Goal: Task Accomplishment & Management: Use online tool/utility

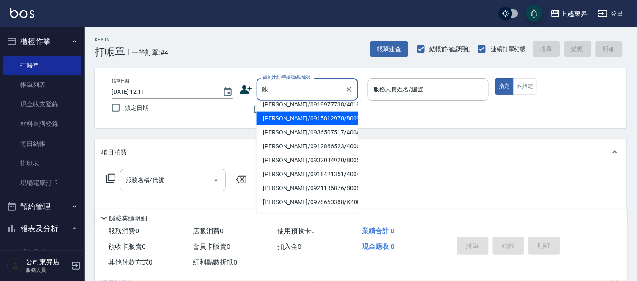
scroll to position [141, 0]
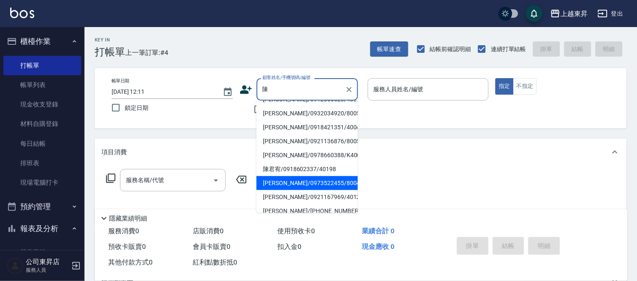
click at [285, 51] on li "[PERSON_NAME]/0922842878/80006" at bounding box center [307, 44] width 101 height 14
type input "[PERSON_NAME]/0922842878/80006"
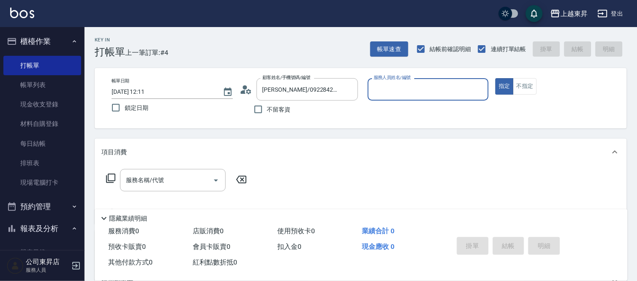
type input "[PERSON_NAME]-08"
click at [282, 92] on input "[PERSON_NAME]/0922842878/80006" at bounding box center [300, 89] width 81 height 15
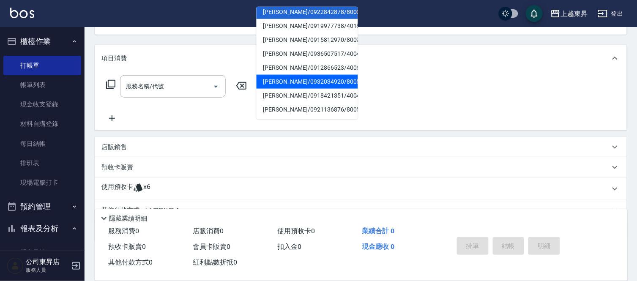
scroll to position [126, 0]
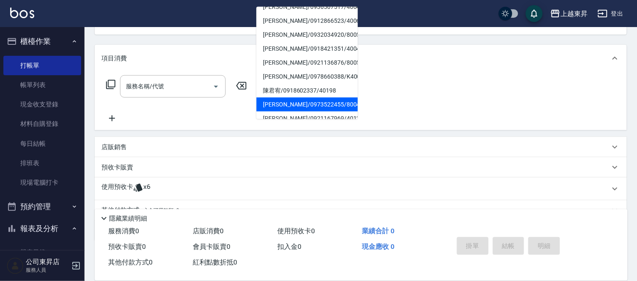
click at [280, 98] on li "[PERSON_NAME]/0973522455/80049" at bounding box center [307, 105] width 101 height 14
type input "[PERSON_NAME]/0973522455/80049"
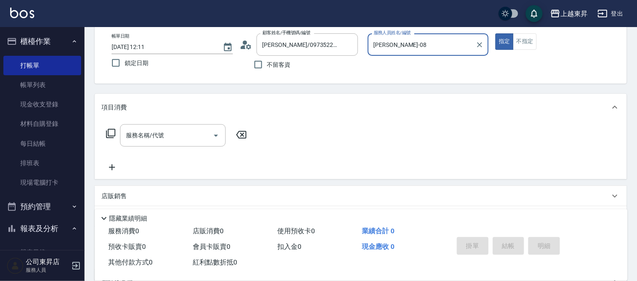
scroll to position [0, 0]
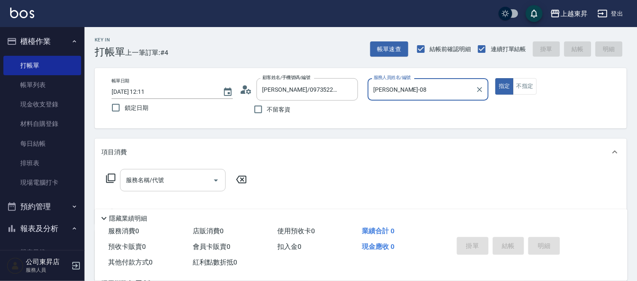
click at [170, 176] on input "服務名稱/代號" at bounding box center [166, 180] width 85 height 15
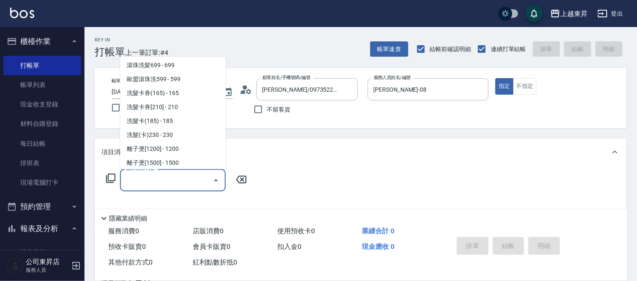
scroll to position [235, 0]
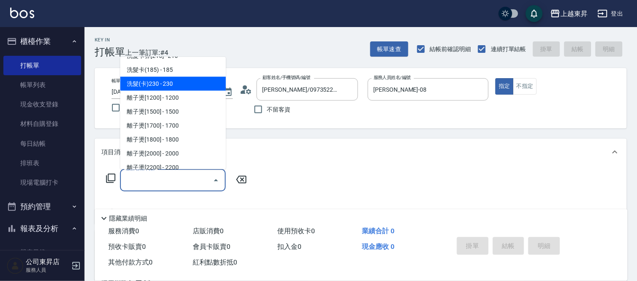
click at [157, 79] on span "洗髮(卡)230 - 230" at bounding box center [173, 84] width 106 height 14
type input "洗髮(卡)230(224)"
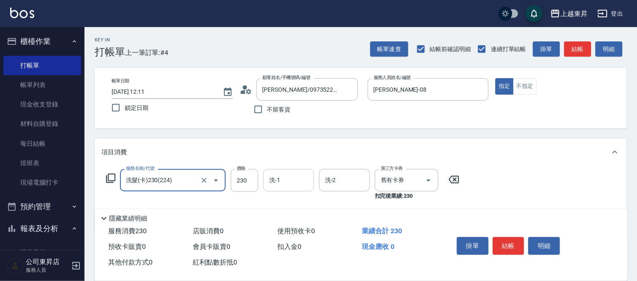
click at [293, 187] on div "洗-1" at bounding box center [288, 180] width 51 height 22
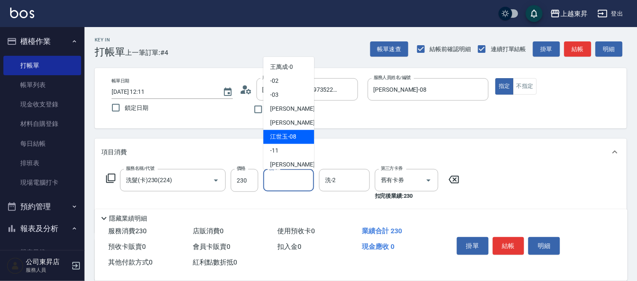
click at [280, 134] on span "[PERSON_NAME]-08" at bounding box center [283, 137] width 26 height 9
type input "[PERSON_NAME]-08"
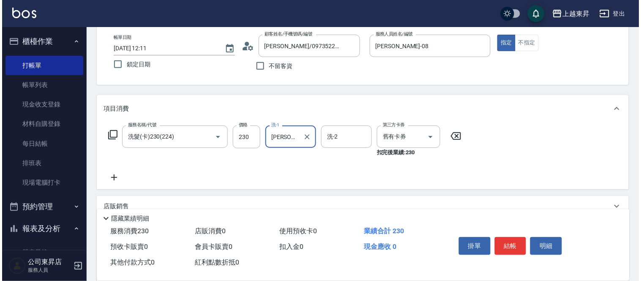
scroll to position [94, 0]
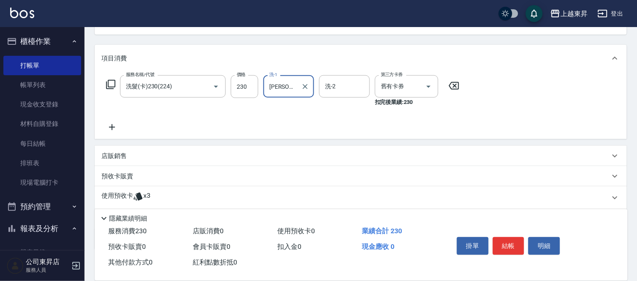
click at [115, 125] on icon at bounding box center [111, 127] width 21 height 10
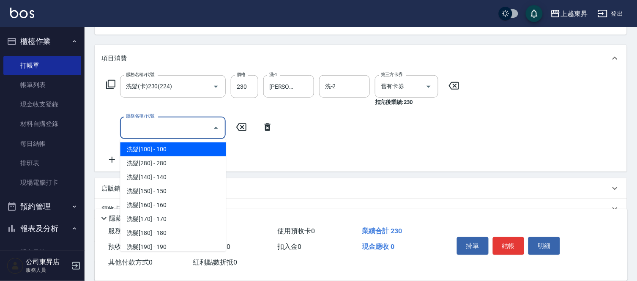
click at [149, 130] on input "服務名稱/代號" at bounding box center [166, 128] width 85 height 15
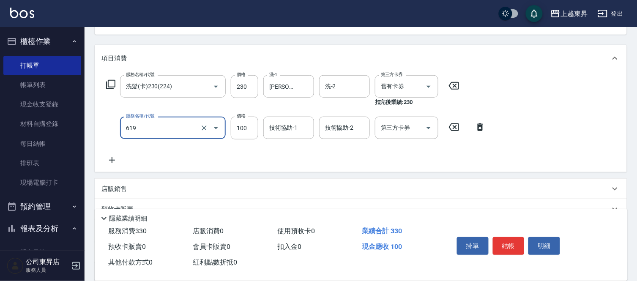
type input "[PERSON_NAME].玻酸.晶膜.水療(619)"
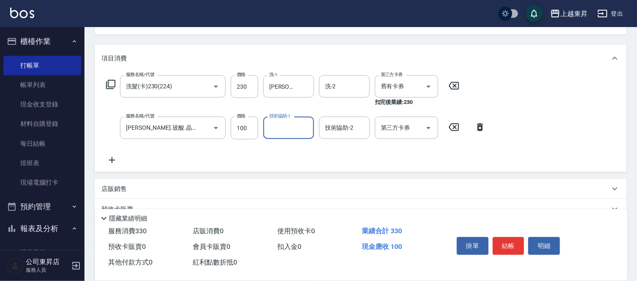
click at [287, 133] on input "技術協助-1" at bounding box center [288, 128] width 43 height 15
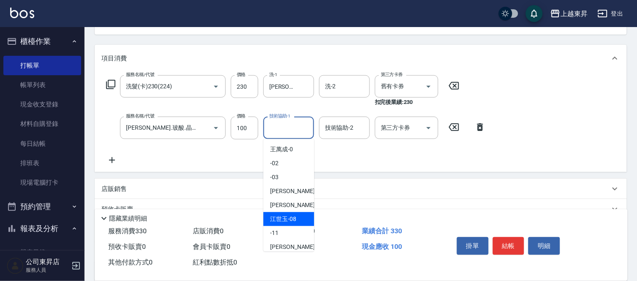
click at [285, 221] on span "[PERSON_NAME]-08" at bounding box center [283, 219] width 26 height 9
type input "[PERSON_NAME]-08"
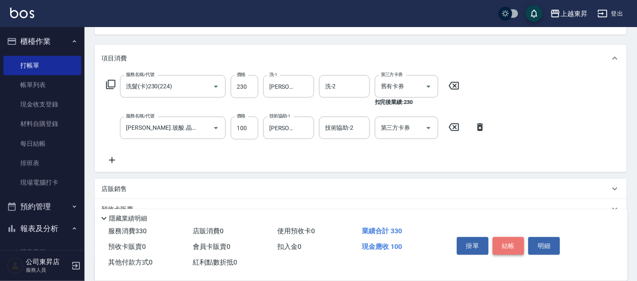
click at [512, 241] on button "結帳" at bounding box center [509, 246] width 32 height 18
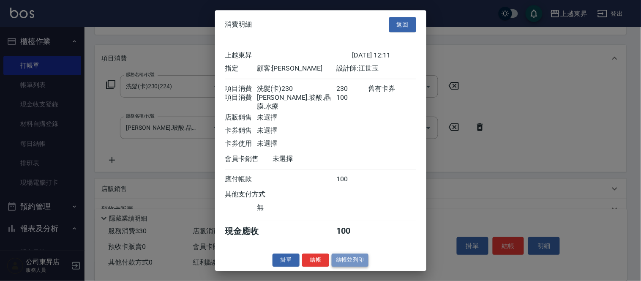
click at [362, 257] on button "結帳並列印" at bounding box center [350, 260] width 37 height 13
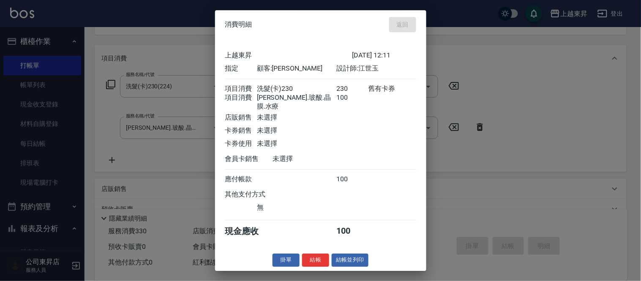
type input "[DATE] 15:38"
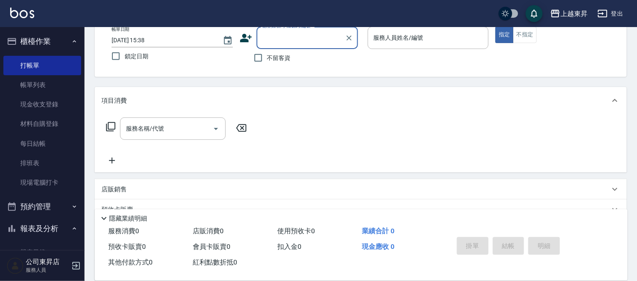
scroll to position [35, 0]
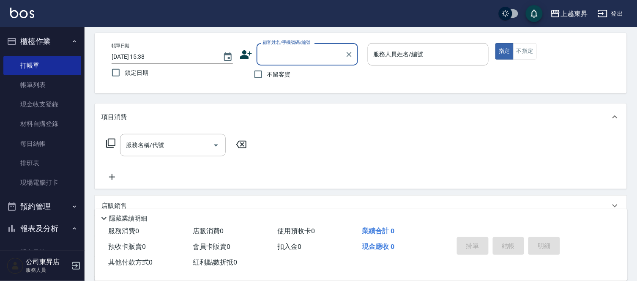
click at [282, 53] on input "顧客姓名/手機號碼/編號" at bounding box center [300, 54] width 81 height 15
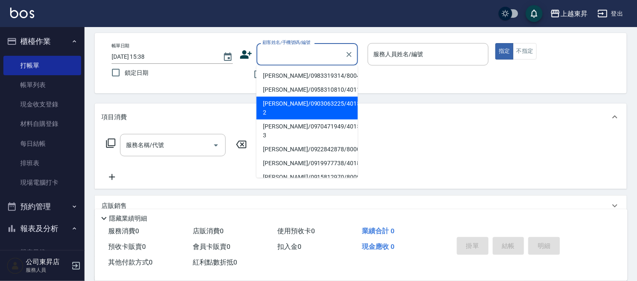
scroll to position [47, 0]
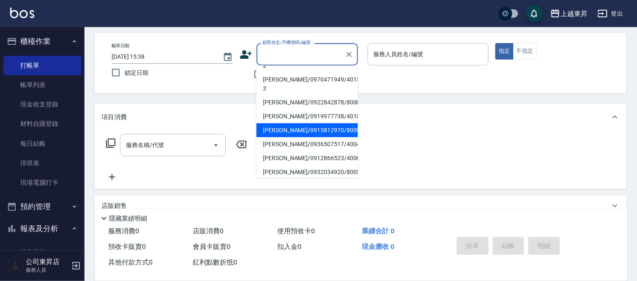
click at [288, 123] on li "[PERSON_NAME]/0915812970/80094" at bounding box center [307, 130] width 101 height 14
type input "[PERSON_NAME]/0915812970/80094"
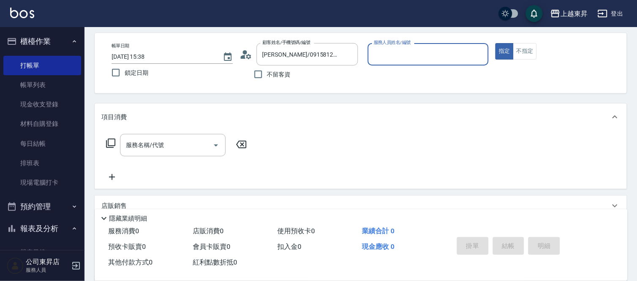
type input "[PERSON_NAME]-08"
click at [141, 147] on div "服務名稱/代號 服務名稱/代號" at bounding box center [173, 145] width 106 height 22
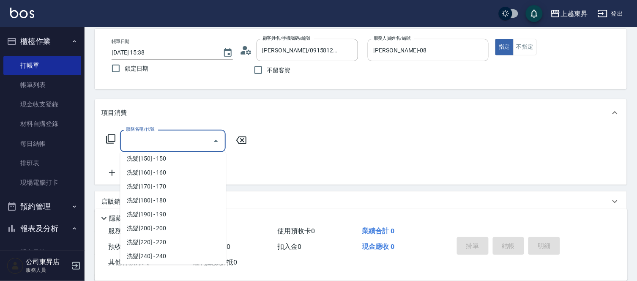
scroll to position [141, 0]
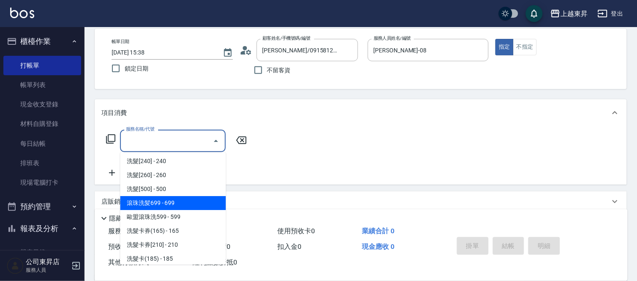
click at [162, 206] on span "滾珠洗髪699 - 699" at bounding box center [173, 203] width 106 height 14
type input "滾珠洗髪699(214)"
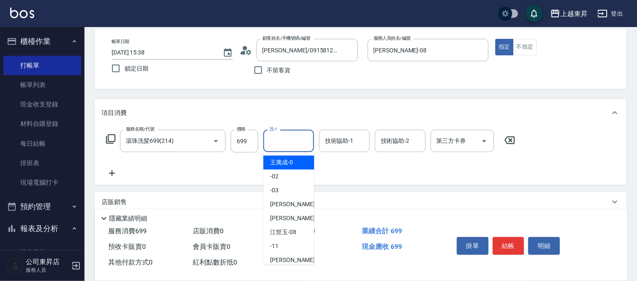
click at [289, 141] on input "洗-1" at bounding box center [288, 141] width 43 height 15
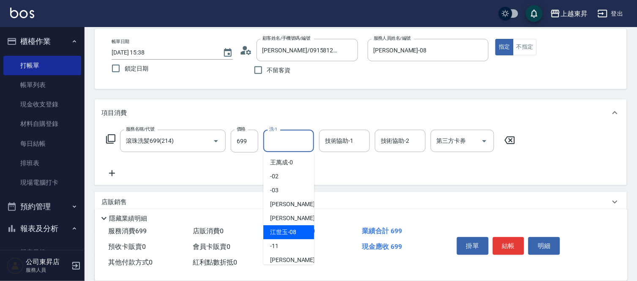
click at [288, 231] on span "[PERSON_NAME]-08" at bounding box center [283, 232] width 26 height 9
type input "[PERSON_NAME]-08"
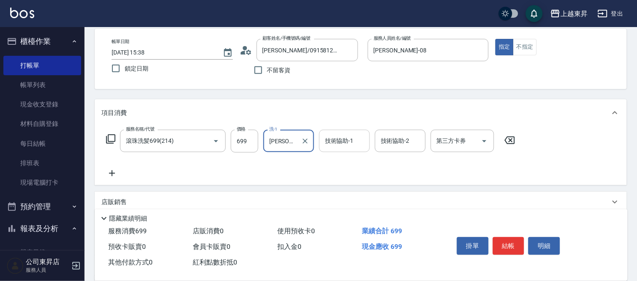
click at [337, 141] on div "技術協助-1 技術協助-1" at bounding box center [344, 141] width 51 height 22
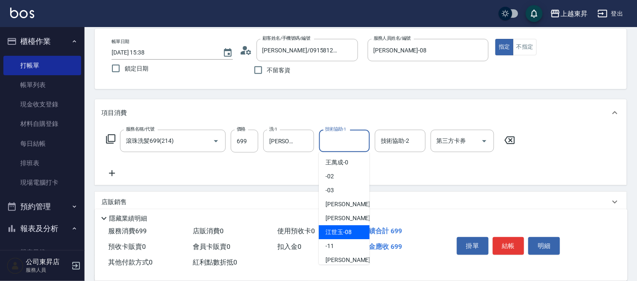
click at [346, 232] on span "[PERSON_NAME]-08" at bounding box center [339, 232] width 26 height 9
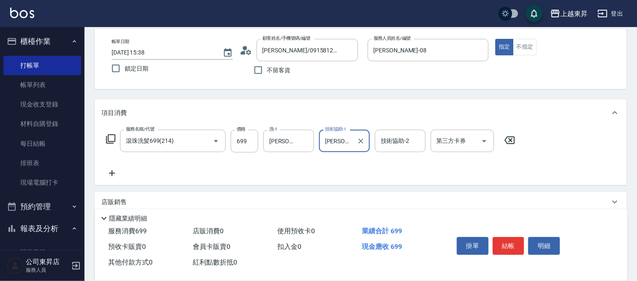
type input "[PERSON_NAME]-08"
click at [508, 244] on button "結帳" at bounding box center [509, 246] width 32 height 18
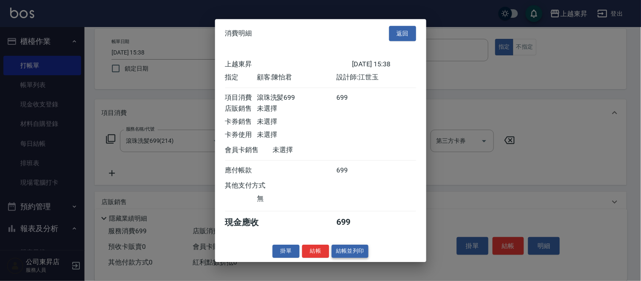
click at [350, 254] on button "結帳並列印" at bounding box center [350, 251] width 37 height 13
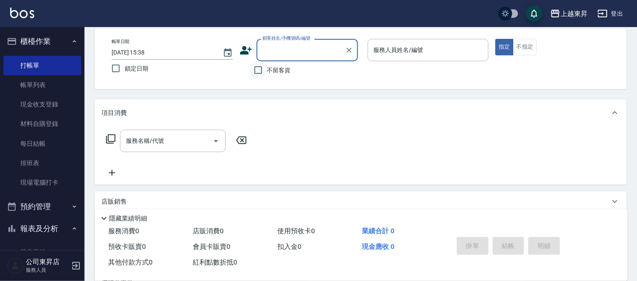
click at [259, 70] on input "不留客資" at bounding box center [258, 70] width 18 height 18
checkbox input "true"
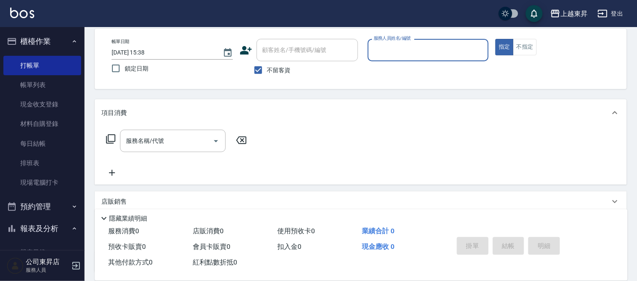
click at [391, 50] on input "服務人員姓名/編號" at bounding box center [429, 50] width 114 height 15
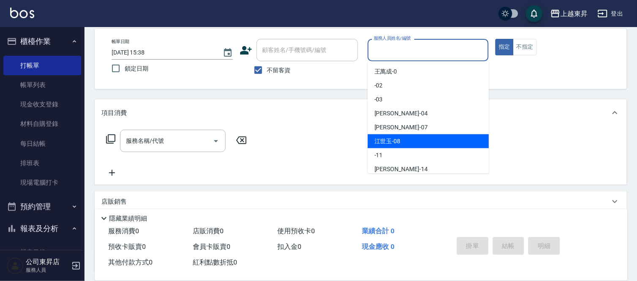
click at [391, 140] on span "[PERSON_NAME]-08" at bounding box center [388, 141] width 26 height 9
type input "[PERSON_NAME]-08"
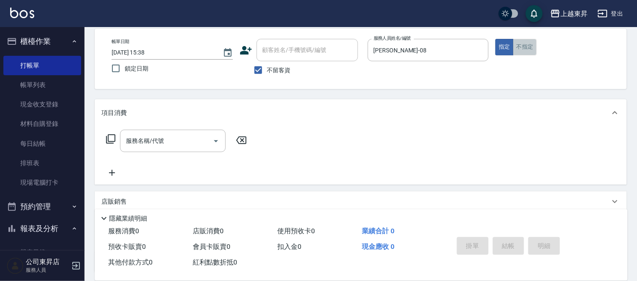
click at [523, 51] on button "不指定" at bounding box center [525, 47] width 24 height 16
click at [178, 147] on input "服務名稱/代號" at bounding box center [166, 141] width 85 height 15
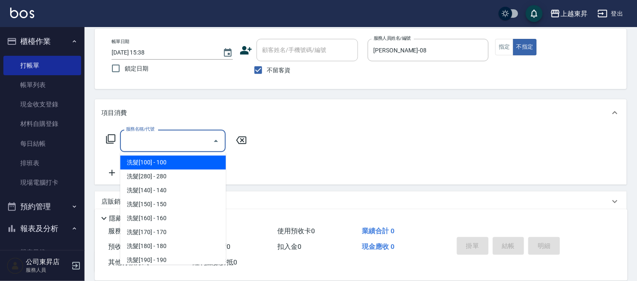
click at [147, 162] on span "洗髮[100] - 100" at bounding box center [173, 163] width 106 height 14
type input "洗髮[100](201)"
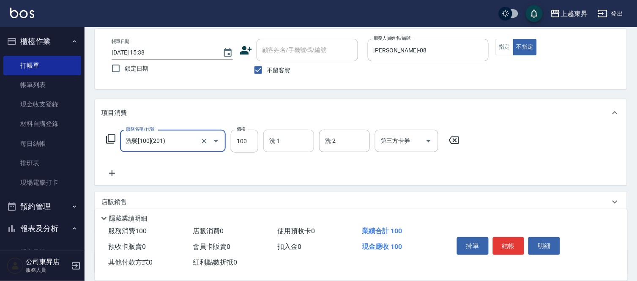
click at [296, 140] on input "洗-1" at bounding box center [288, 141] width 43 height 15
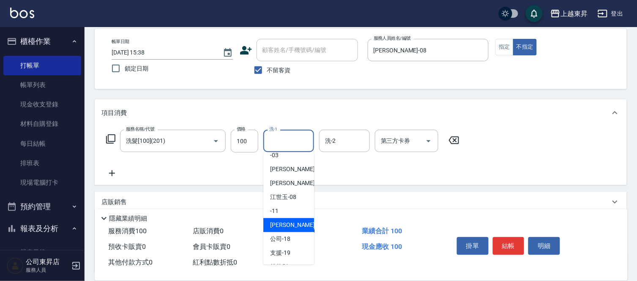
scroll to position [94, 0]
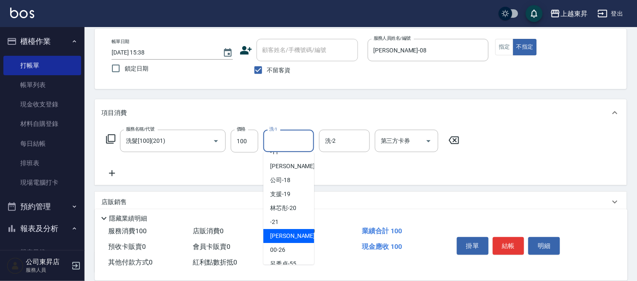
click at [271, 229] on div "[PERSON_NAME]-22" at bounding box center [288, 236] width 51 height 14
type input "[PERSON_NAME]-22"
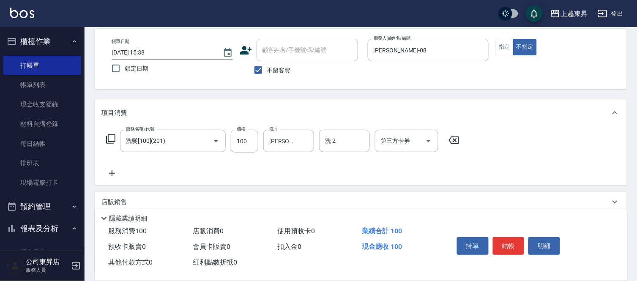
click at [108, 170] on icon at bounding box center [111, 173] width 21 height 10
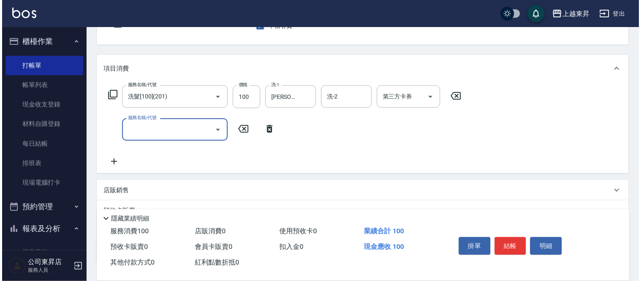
scroll to position [133, 0]
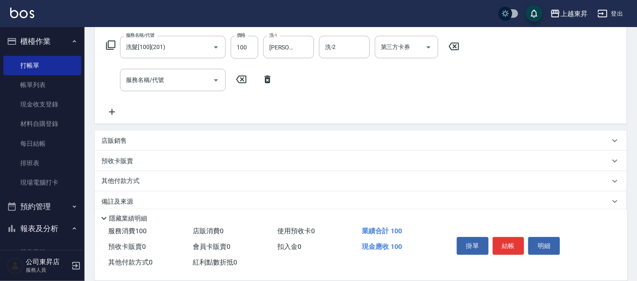
click at [115, 112] on icon at bounding box center [111, 112] width 21 height 10
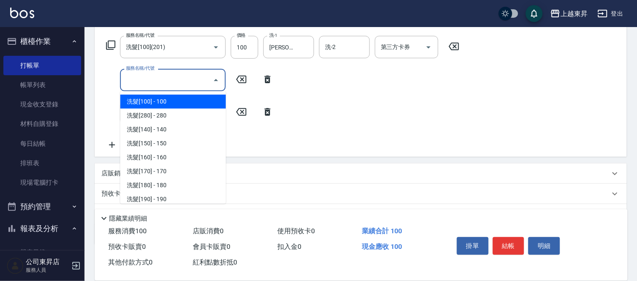
click at [149, 78] on div "服務名稱/代號 服務名稱/代號" at bounding box center [173, 80] width 106 height 22
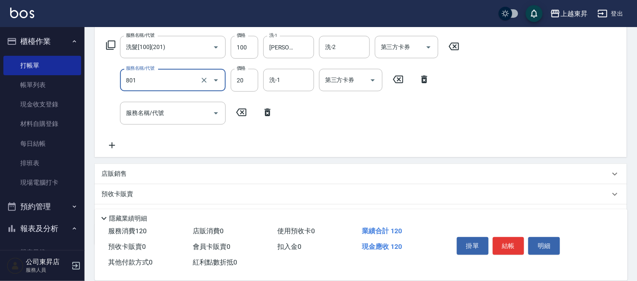
type input "潤絲(801)"
type input "30"
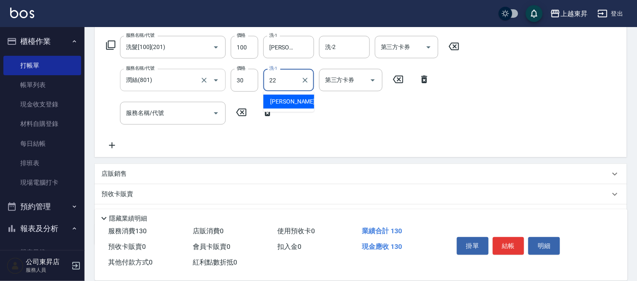
type input "[PERSON_NAME]-22"
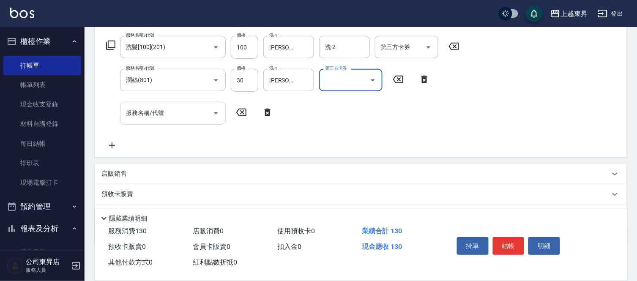
click at [187, 108] on input "服務名稱/代號" at bounding box center [166, 113] width 85 height 15
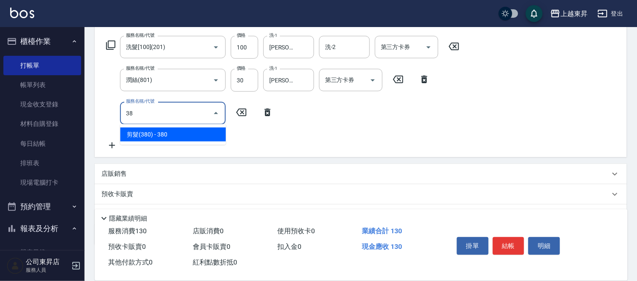
click at [171, 137] on span "剪髮(380) - 380" at bounding box center [173, 135] width 106 height 14
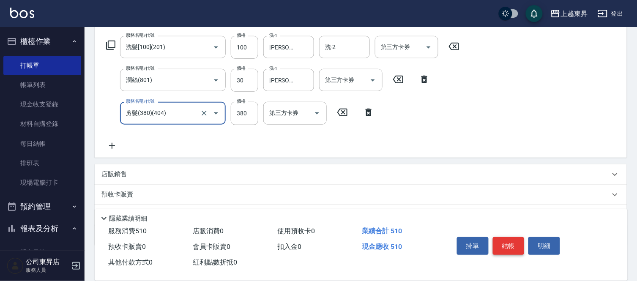
type input "剪髮(380)(404)"
click at [506, 241] on button "結帳" at bounding box center [509, 246] width 32 height 18
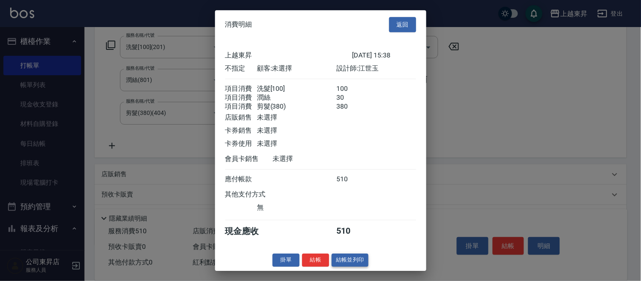
click at [345, 267] on button "結帳並列印" at bounding box center [350, 260] width 37 height 13
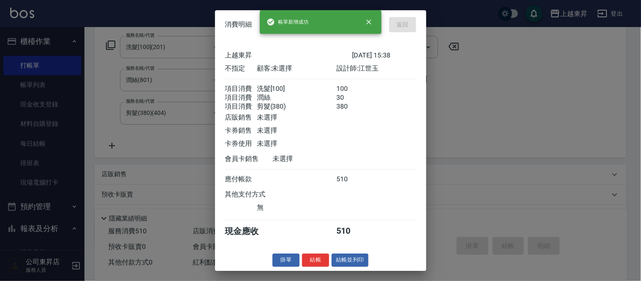
type input "[DATE] 15:39"
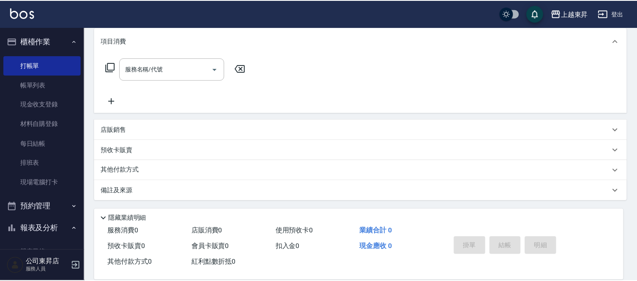
scroll to position [0, 0]
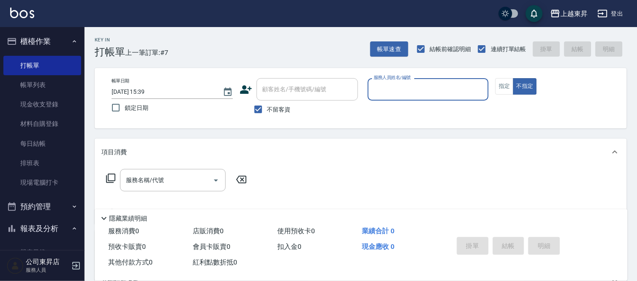
click at [383, 91] on input "服務人員姓名/編號" at bounding box center [429, 89] width 114 height 15
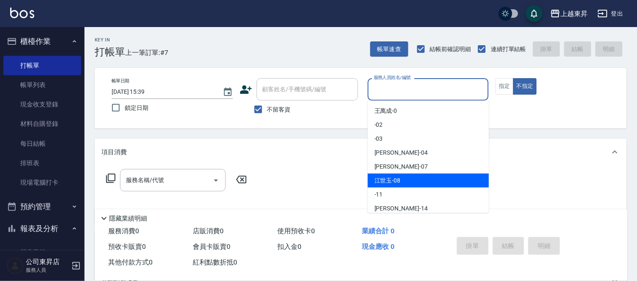
click at [395, 178] on span "[PERSON_NAME]-08" at bounding box center [388, 180] width 26 height 9
type input "[PERSON_NAME]-08"
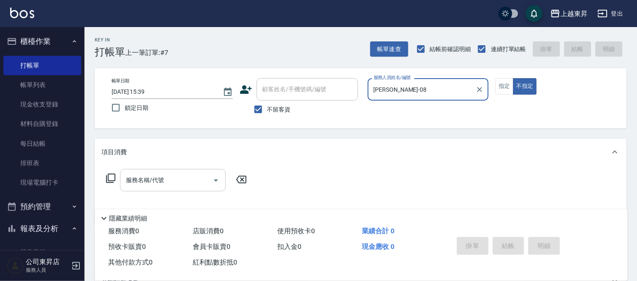
click at [187, 183] on input "服務名稱/代號" at bounding box center [166, 180] width 85 height 15
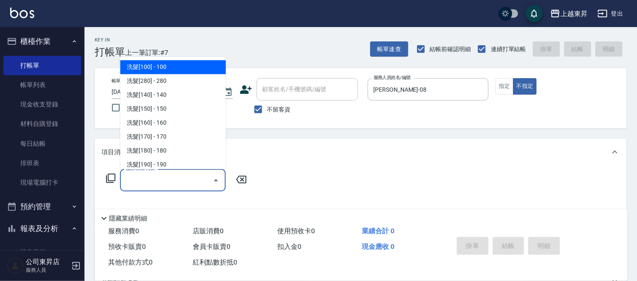
click at [159, 65] on span "洗髮[100] - 100" at bounding box center [173, 67] width 106 height 14
type input "洗髮[100](201)"
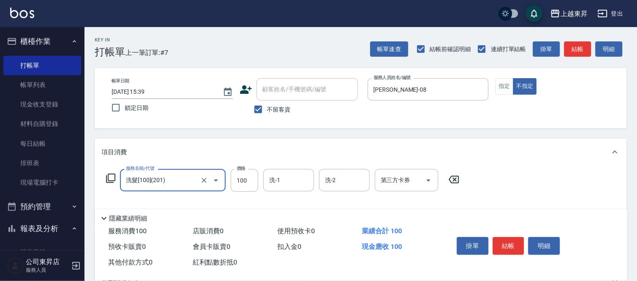
click at [277, 182] on div "洗-1 洗-1" at bounding box center [288, 180] width 51 height 22
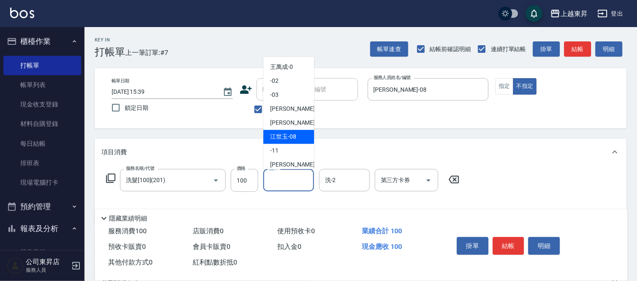
click at [287, 138] on span "[PERSON_NAME]-08" at bounding box center [283, 137] width 26 height 9
type input "[PERSON_NAME]-08"
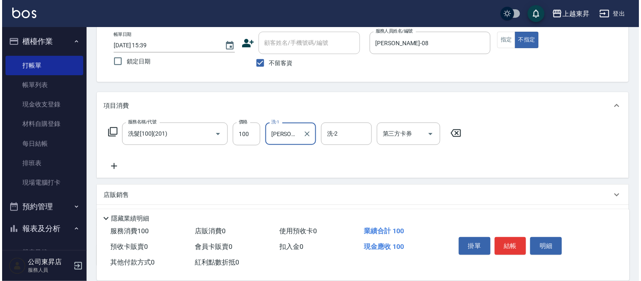
scroll to position [111, 0]
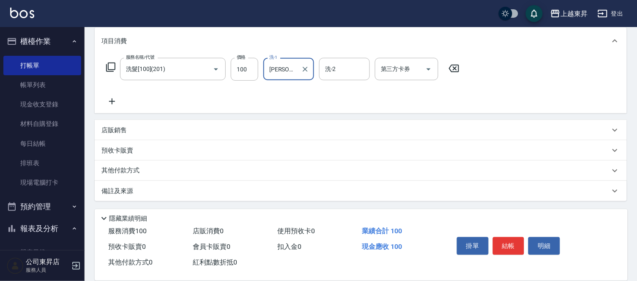
click at [108, 101] on icon at bounding box center [111, 101] width 21 height 10
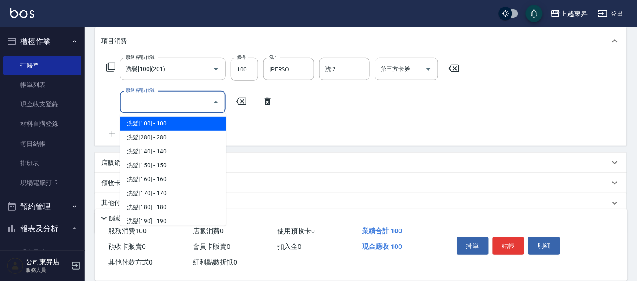
click at [134, 107] on input "服務名稱/代號" at bounding box center [166, 102] width 85 height 15
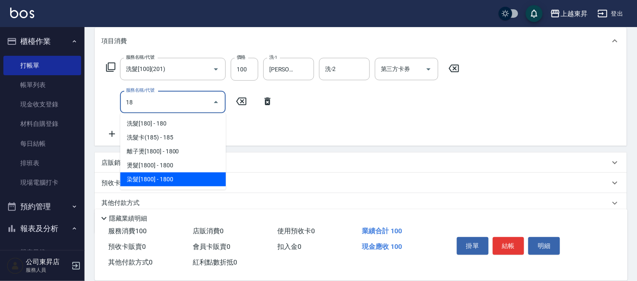
click at [154, 177] on span "染髮[1800] - 1800" at bounding box center [173, 180] width 106 height 14
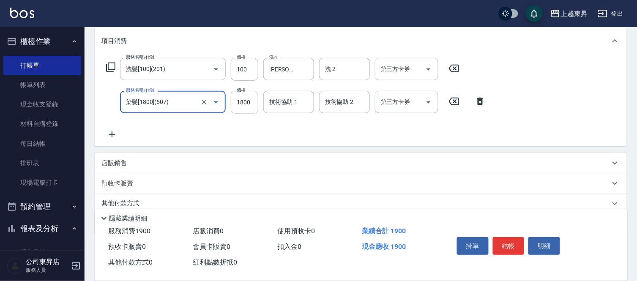
type input "染髮[1800](507)"
click at [242, 106] on input "1800" at bounding box center [244, 102] width 27 height 23
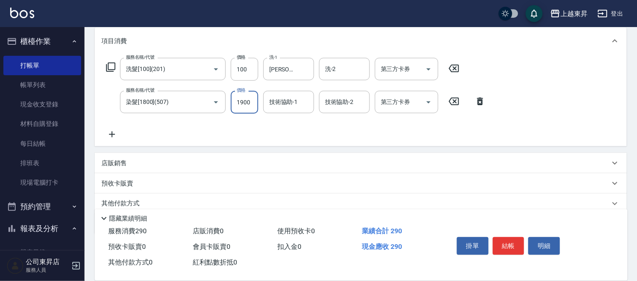
type input "1900"
click at [294, 98] on input "技術協助-1" at bounding box center [288, 102] width 43 height 15
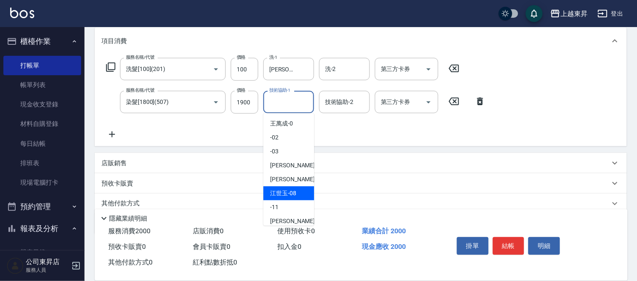
click at [280, 192] on span "[PERSON_NAME]-08" at bounding box center [283, 193] width 26 height 9
type input "[PERSON_NAME]-08"
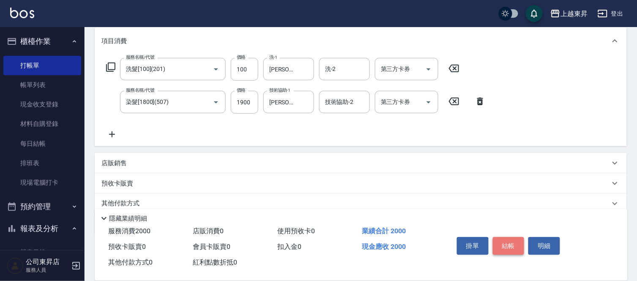
click at [499, 241] on button "結帳" at bounding box center [509, 246] width 32 height 18
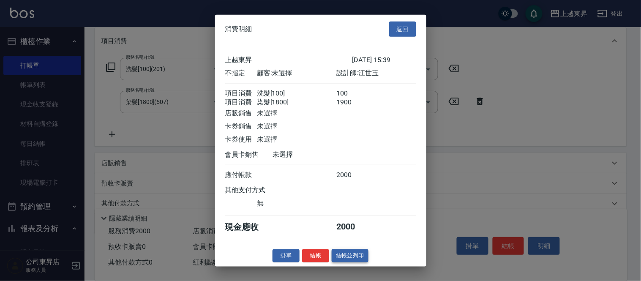
click at [356, 257] on button "結帳並列印" at bounding box center [350, 255] width 37 height 13
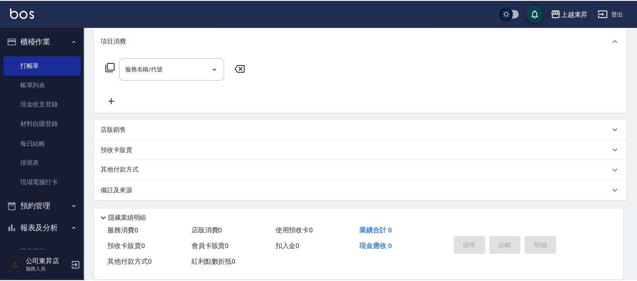
scroll to position [0, 0]
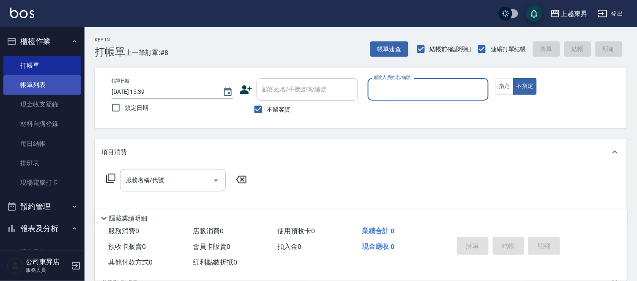
click at [48, 88] on link "帳單列表" at bounding box center [42, 84] width 78 height 19
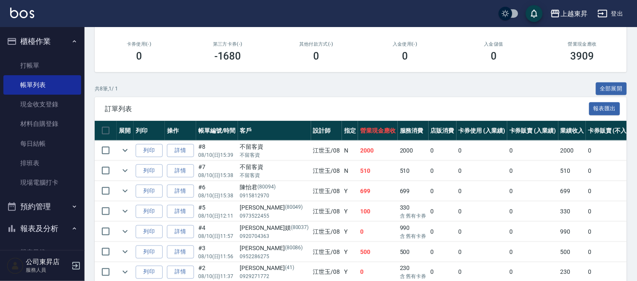
scroll to position [141, 0]
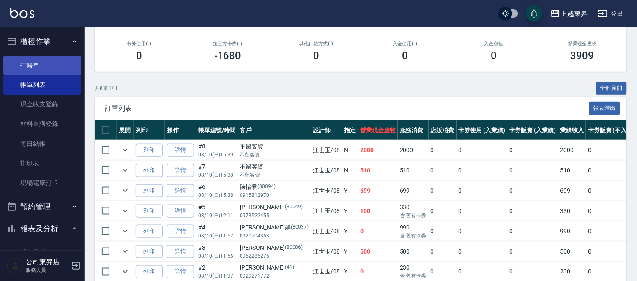
click at [29, 65] on link "打帳單" at bounding box center [42, 65] width 78 height 19
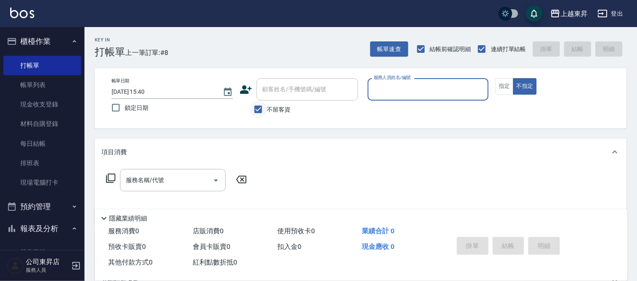
click at [261, 113] on input "不留客資" at bounding box center [258, 110] width 18 height 18
checkbox input "false"
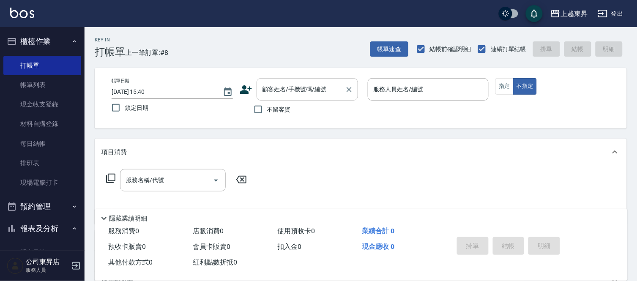
click at [265, 94] on input "顧客姓名/手機號碼/編號" at bounding box center [300, 89] width 81 height 15
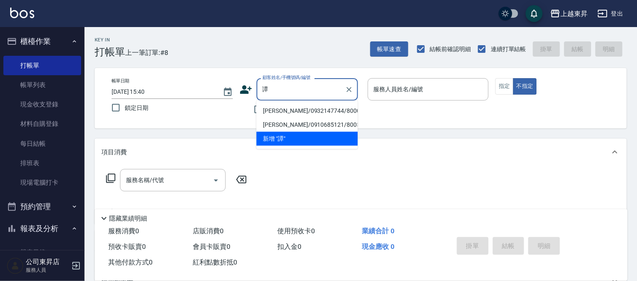
click at [280, 111] on li "[PERSON_NAME]/0932147744/80005" at bounding box center [307, 111] width 101 height 14
type input "[PERSON_NAME]/0932147744/80005"
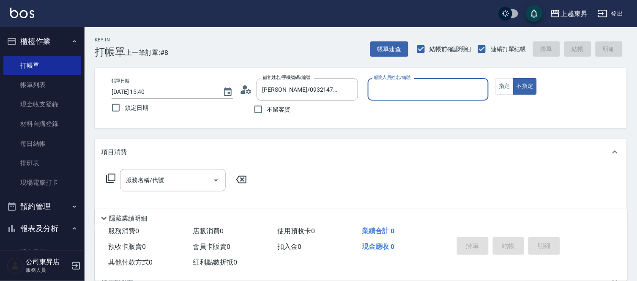
type input "[PERSON_NAME]-08"
click at [510, 88] on button "指定" at bounding box center [505, 86] width 18 height 16
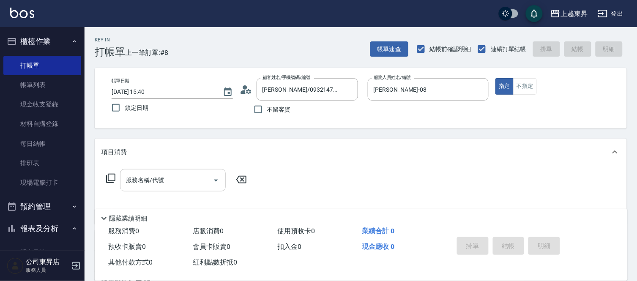
click at [173, 185] on input "服務名稱/代號" at bounding box center [166, 180] width 85 height 15
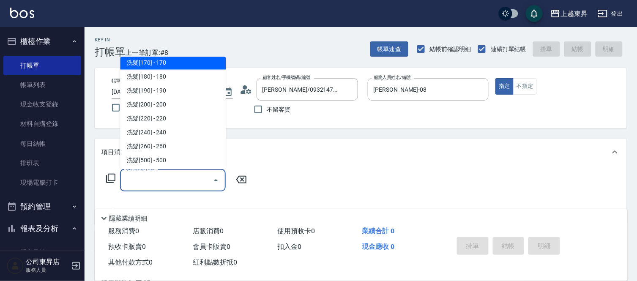
scroll to position [94, 0]
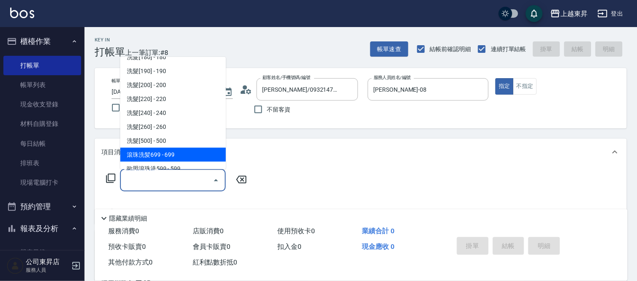
click at [176, 151] on span "滾珠洗髪699 - 699" at bounding box center [173, 155] width 106 height 14
type input "滾珠洗髪699(214)"
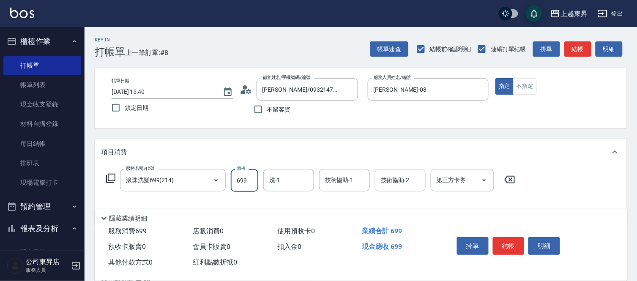
click at [244, 186] on input "699" at bounding box center [244, 180] width 27 height 23
type input "700"
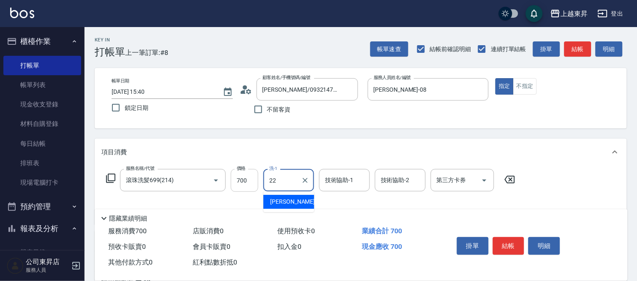
type input "[PERSON_NAME]-22"
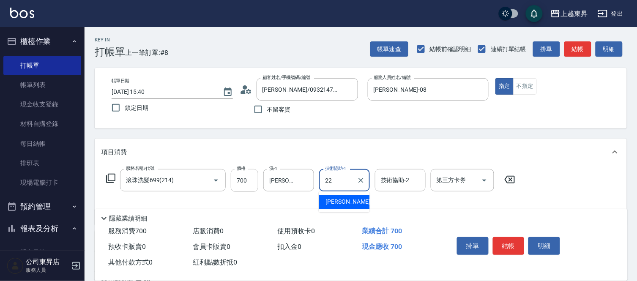
type input "[PERSON_NAME]-22"
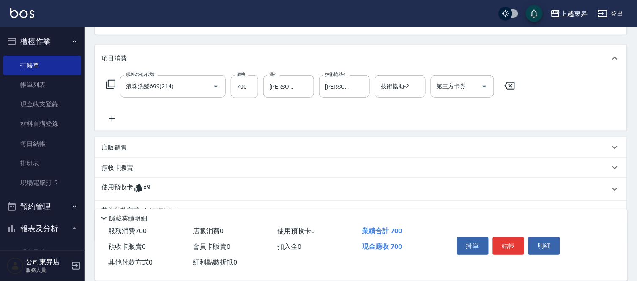
click at [111, 116] on icon at bounding box center [111, 119] width 21 height 10
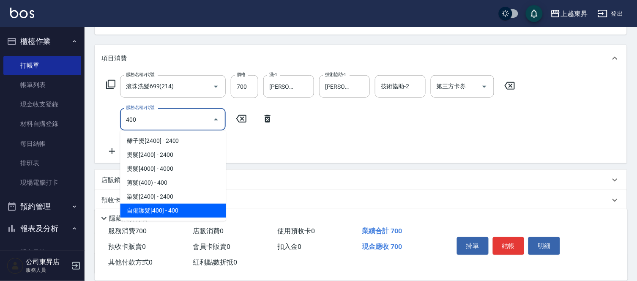
click at [161, 212] on span "自備護髮[400] - 400" at bounding box center [173, 211] width 106 height 14
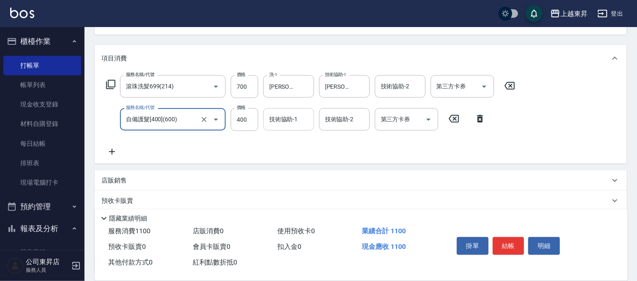
type input "自備護髮[400](600)"
click at [289, 122] on input "技術協助-1" at bounding box center [288, 119] width 43 height 15
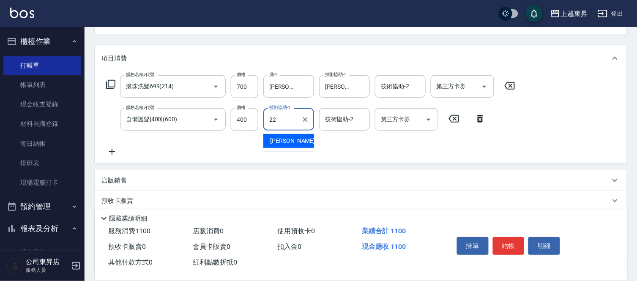
type input "[PERSON_NAME]-22"
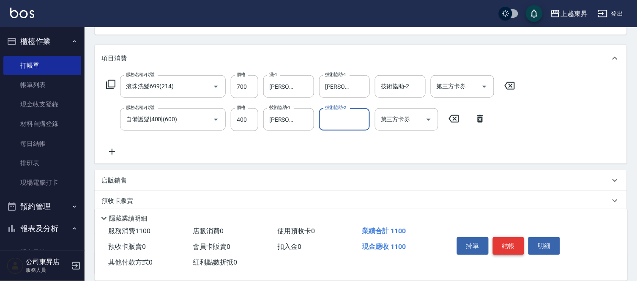
click at [507, 244] on button "結帳" at bounding box center [509, 246] width 32 height 18
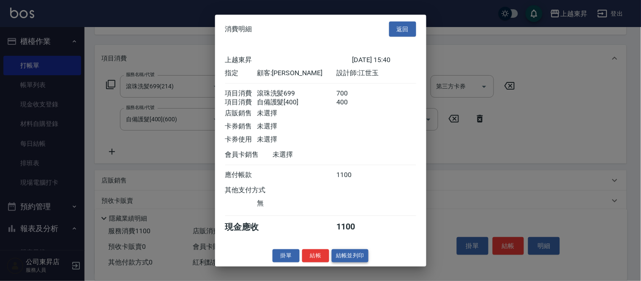
click at [354, 262] on button "結帳並列印" at bounding box center [350, 255] width 37 height 13
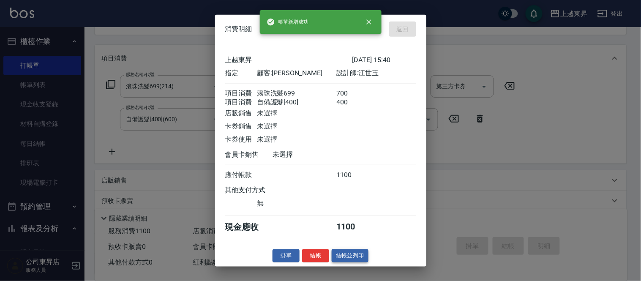
type input "[DATE] 15:41"
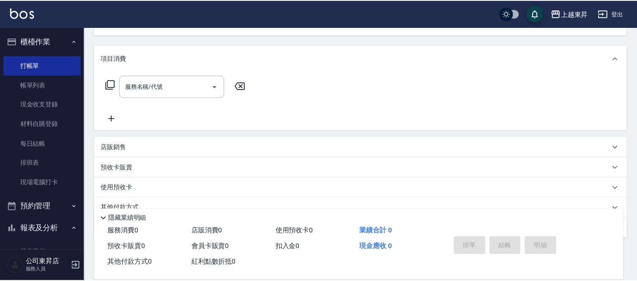
scroll to position [82, 0]
